Goal: Information Seeking & Learning: Learn about a topic

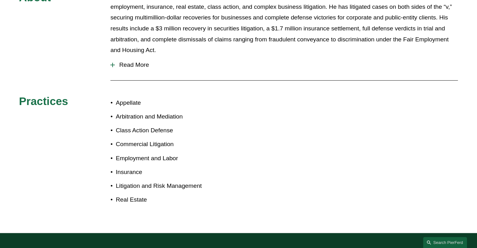
scroll to position [174, 0]
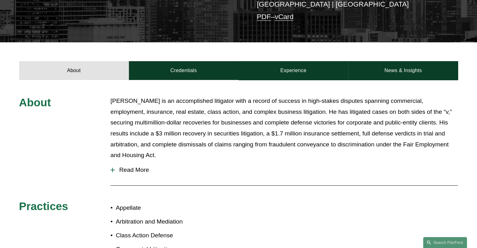
click at [142, 166] on span "Read More" at bounding box center [286, 169] width 343 height 7
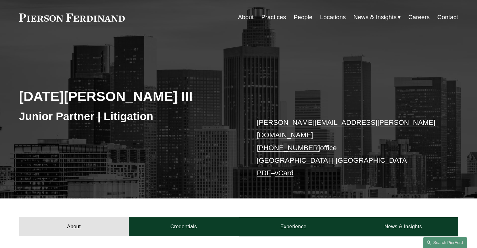
scroll to position [0, 0]
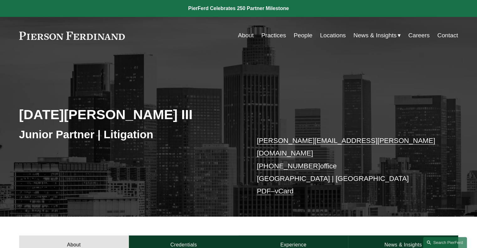
drag, startPoint x: 301, startPoint y: 36, endPoint x: 305, endPoint y: 35, distance: 3.6
click at [301, 36] on link "People" at bounding box center [302, 35] width 19 height 12
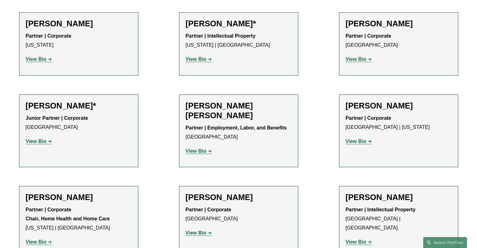
scroll to position [345, 0]
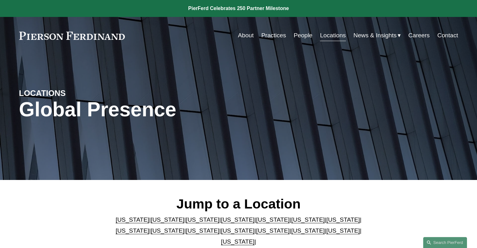
click at [302, 32] on link "People" at bounding box center [302, 35] width 19 height 12
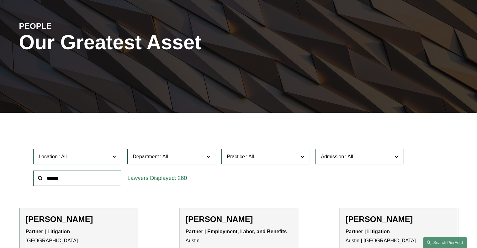
scroll to position [94, 0]
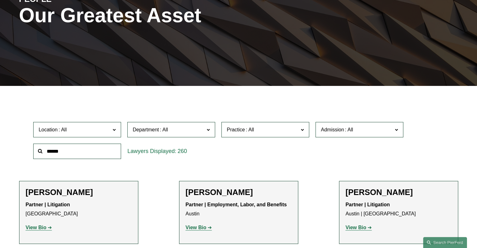
click at [76, 149] on input "text" at bounding box center [77, 151] width 88 height 15
type input "******"
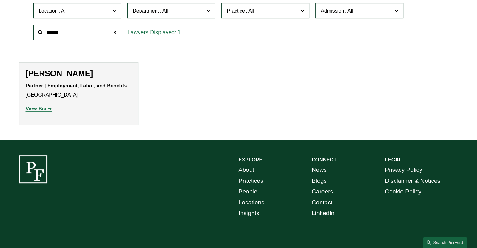
scroll to position [177, 0]
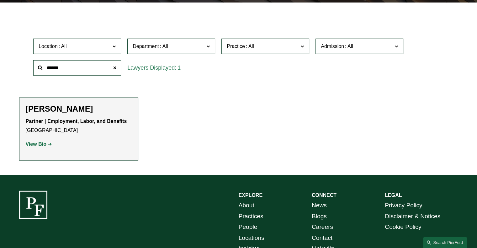
click at [35, 145] on strong "View Bio" at bounding box center [36, 143] width 21 height 5
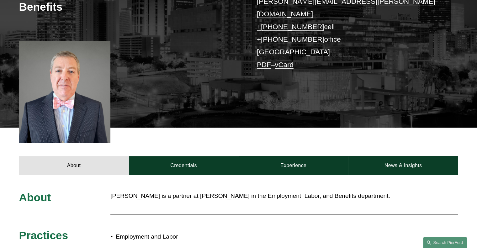
scroll to position [188, 0]
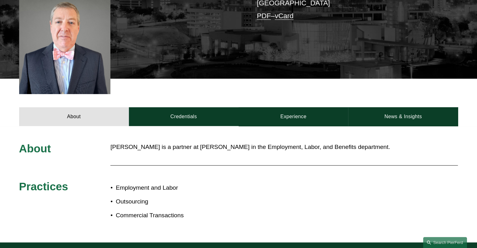
click at [208, 110] on link "Credentials" at bounding box center [184, 116] width 110 height 19
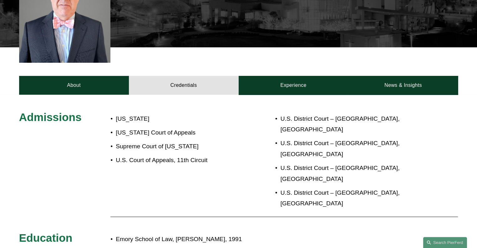
click at [314, 76] on link "Experience" at bounding box center [294, 85] width 110 height 19
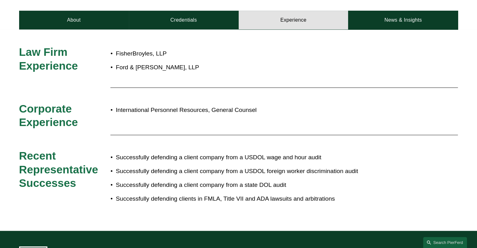
scroll to position [251, 0]
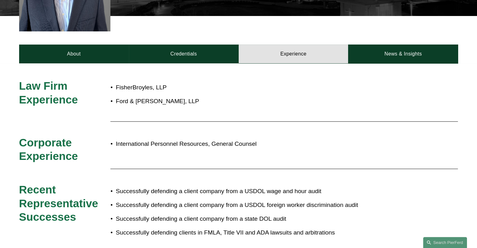
click at [401, 52] on link "News & Insights" at bounding box center [403, 54] width 110 height 19
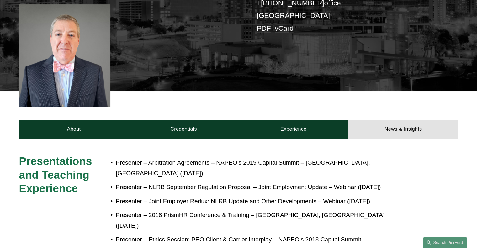
click at [101, 124] on link "About" at bounding box center [74, 129] width 110 height 19
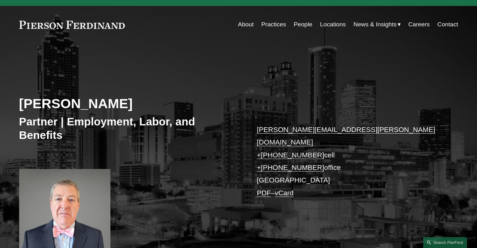
scroll to position [0, 0]
